Goal: Complete application form

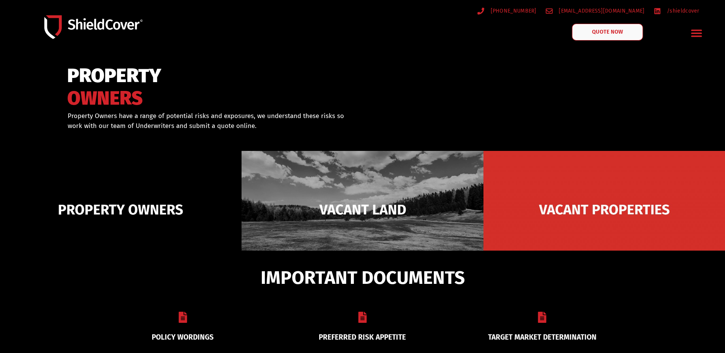
click at [606, 34] on span "QUOTE NOW" at bounding box center [608, 31] width 31 height 5
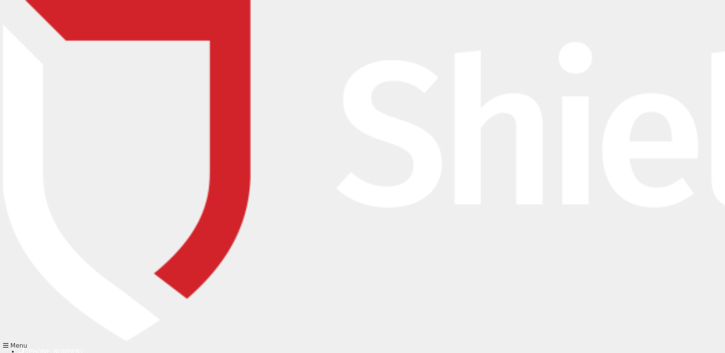
type input "[PERSON_NAME]"
type input "Luck"
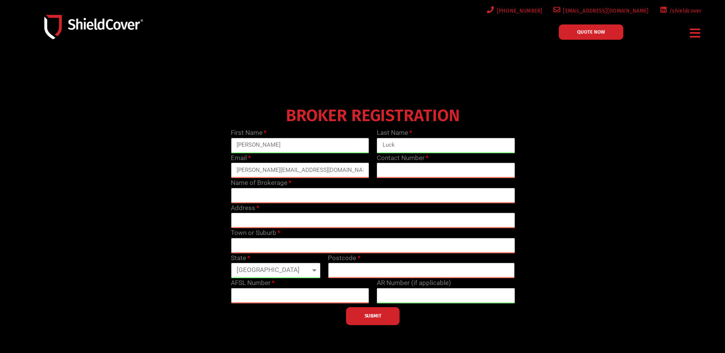
type input "[PERSON_NAME][EMAIL_ADDRESS][DOMAIN_NAME]"
type input "0730120793"
click at [248, 197] on input "text" at bounding box center [373, 195] width 284 height 15
type input "HIA Insurance Services / AON"
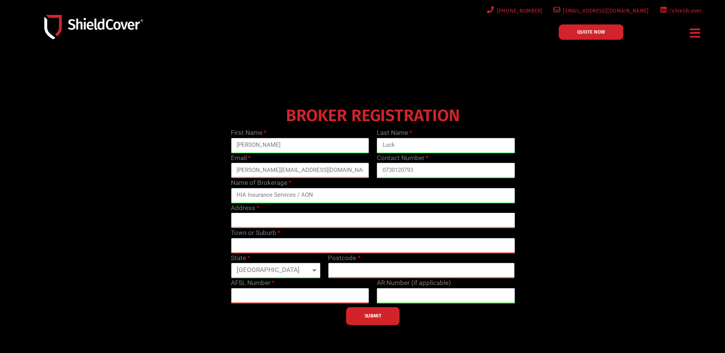
click at [239, 218] on input "text" at bounding box center [373, 220] width 284 height 15
type input "Level 1, [STREET_ADDRESS]"
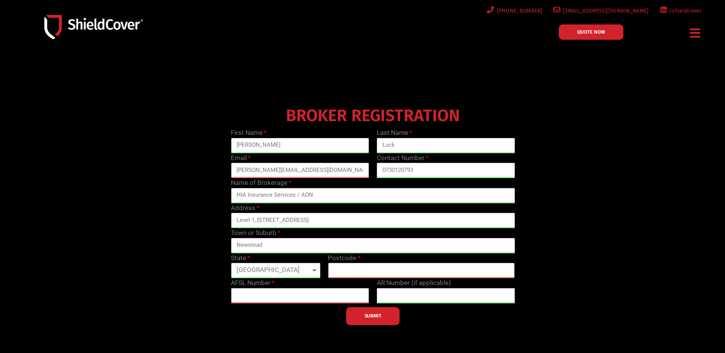
type input "Newstead"
type input "4006"
click at [368, 317] on span "SUBMIT" at bounding box center [373, 316] width 17 height 2
click at [268, 296] on input "text" at bounding box center [300, 295] width 138 height 15
click at [273, 282] on label "AFSL Number" at bounding box center [253, 283] width 44 height 10
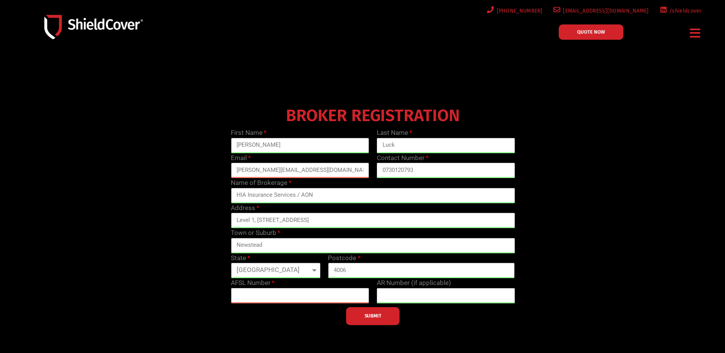
click at [252, 295] on input "text" at bounding box center [300, 295] width 138 height 15
click at [243, 294] on input "text" at bounding box center [300, 295] width 138 height 15
paste input "241141"
type input "241141"
click at [369, 317] on span "SUBMIT" at bounding box center [373, 316] width 17 height 2
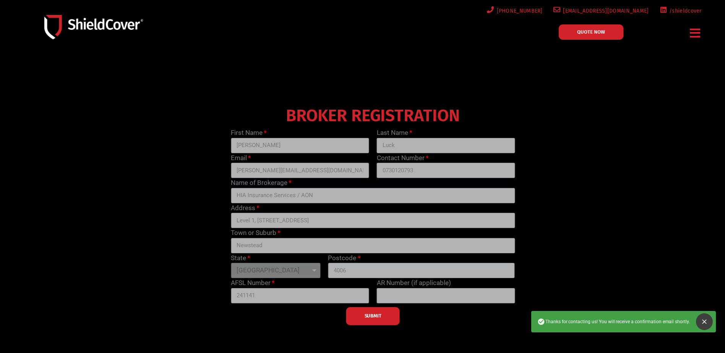
drag, startPoint x: 705, startPoint y: 320, endPoint x: 541, endPoint y: 308, distance: 164.5
click at [705, 320] on icon "Close" at bounding box center [705, 322] width 8 height 8
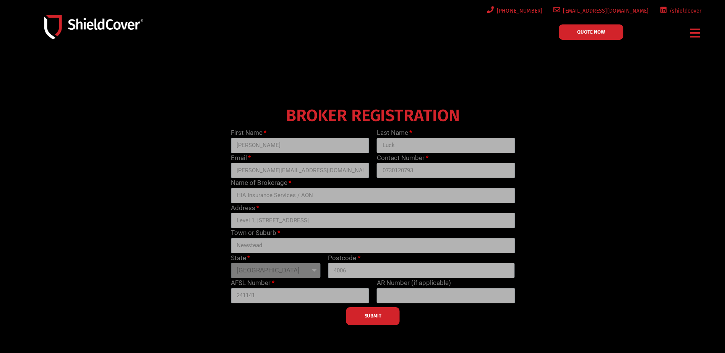
click at [370, 314] on div "SUBMIT" at bounding box center [373, 315] width 292 height 22
click at [587, 153] on div "BROKER REGISTRATION First Name [PERSON_NAME] Last Name Luck Email [PERSON_NAME]…" at bounding box center [372, 215] width 583 height 222
click at [588, 34] on span "QUOTE NOW" at bounding box center [591, 31] width 28 height 5
